Goal: Transaction & Acquisition: Purchase product/service

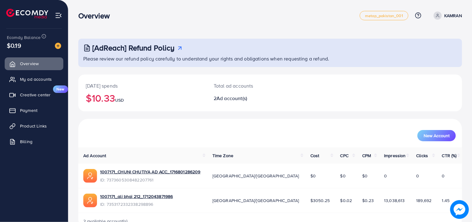
click at [56, 45] on img at bounding box center [58, 46] width 6 height 6
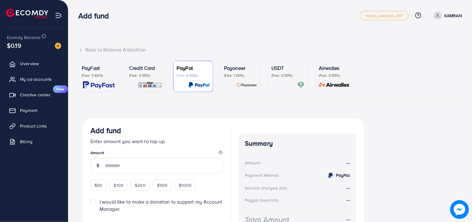
click at [272, 70] on p "USDT" at bounding box center [288, 67] width 33 height 7
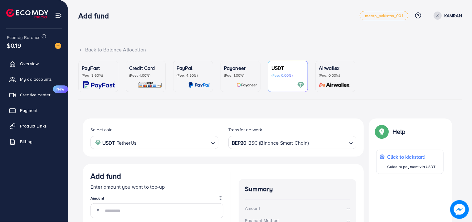
click at [154, 76] on p "(Fee: 4.00%)" at bounding box center [145, 75] width 33 height 5
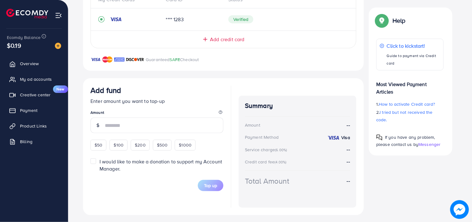
scroll to position [153, 0]
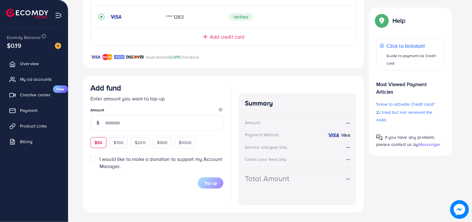
click at [100, 144] on span "$50" at bounding box center [99, 143] width 8 height 6
type input "**"
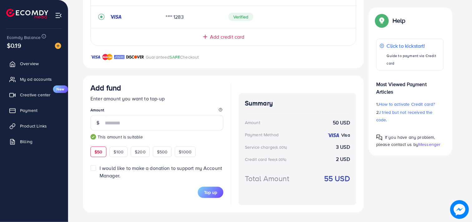
scroll to position [154, 0]
click at [207, 192] on span "Top up" at bounding box center [210, 192] width 13 height 6
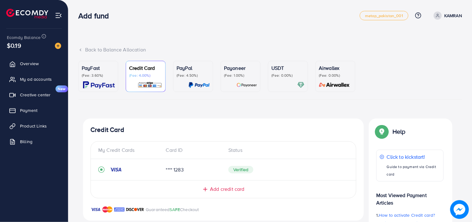
scroll to position [153, 0]
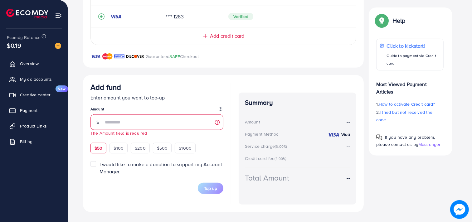
click at [99, 141] on div "$50 $100 $200 $500 $1000" at bounding box center [155, 147] width 128 height 12
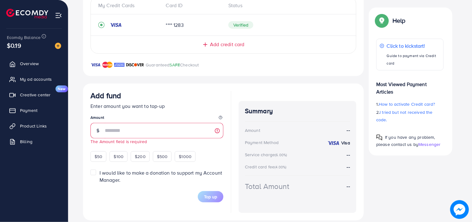
scroll to position [104, 0]
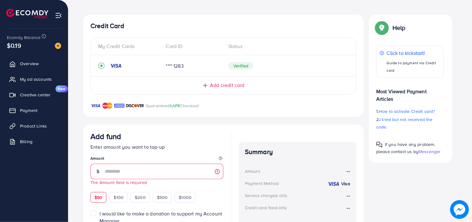
click at [104, 195] on div "$50" at bounding box center [99, 197] width 16 height 11
type input "**"
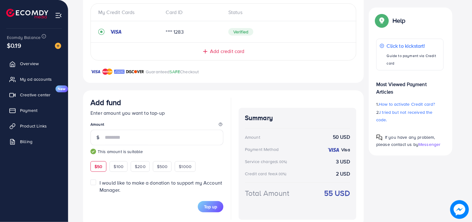
scroll to position [153, 0]
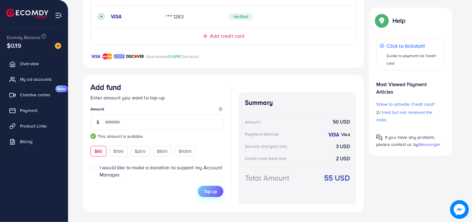
click at [218, 193] on button "Top up" at bounding box center [211, 191] width 26 height 11
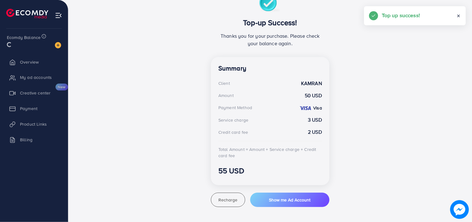
scroll to position [124, 0]
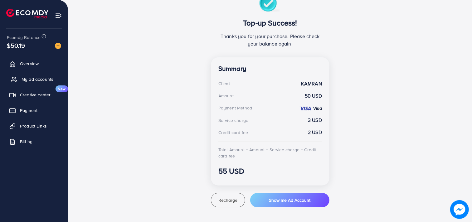
click at [51, 76] on link "My ad accounts" at bounding box center [34, 79] width 59 height 12
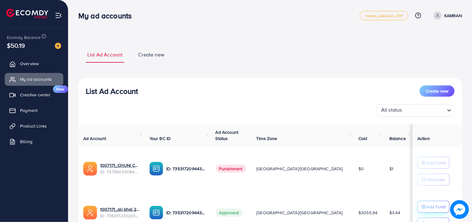
click at [427, 204] on p "Add Fund" at bounding box center [436, 206] width 19 height 7
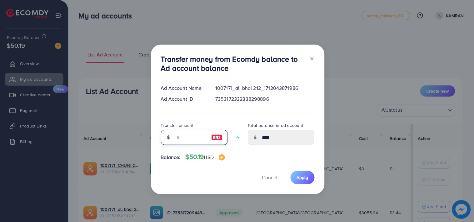
click at [178, 135] on input "number" at bounding box center [190, 137] width 31 height 15
type input "**"
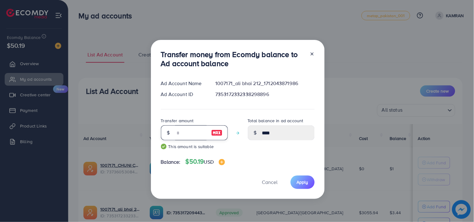
type input "*****"
type input "**"
click at [301, 183] on span "Apply" at bounding box center [303, 182] width 12 height 6
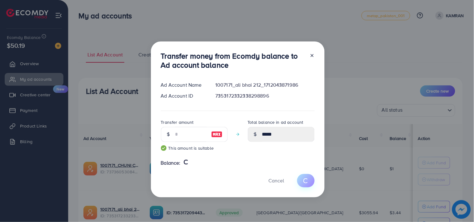
type input "****"
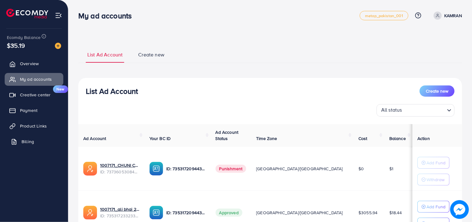
click at [42, 139] on link "Billing" at bounding box center [34, 142] width 59 height 12
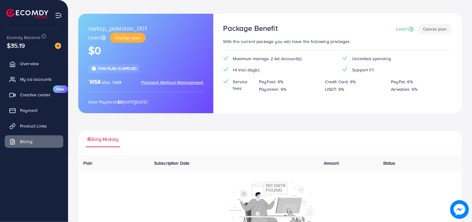
scroll to position [64, 0]
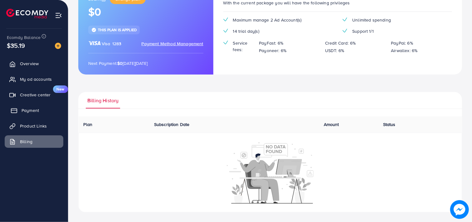
click at [27, 109] on span "Payment" at bounding box center [30, 110] width 17 height 6
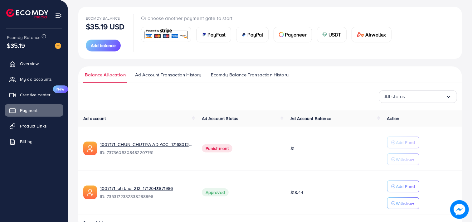
scroll to position [69, 0]
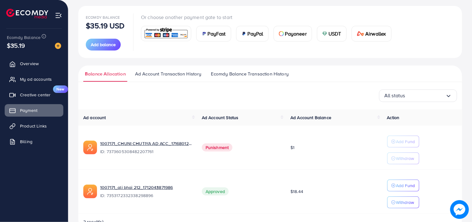
click at [247, 77] on span "Ecomdy Balance Transaction History" at bounding box center [250, 74] width 78 height 7
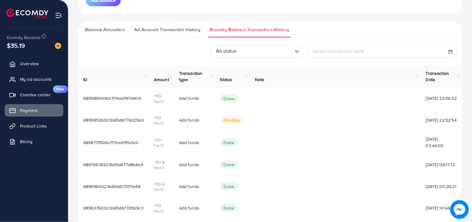
scroll to position [113, 0]
click at [30, 76] on link "My ad accounts" at bounding box center [34, 79] width 59 height 12
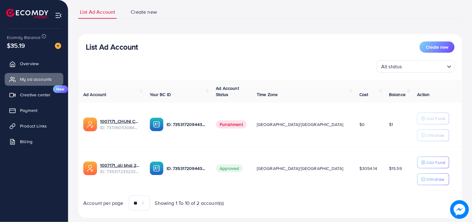
scroll to position [46, 0]
